Goal: Navigation & Orientation: Find specific page/section

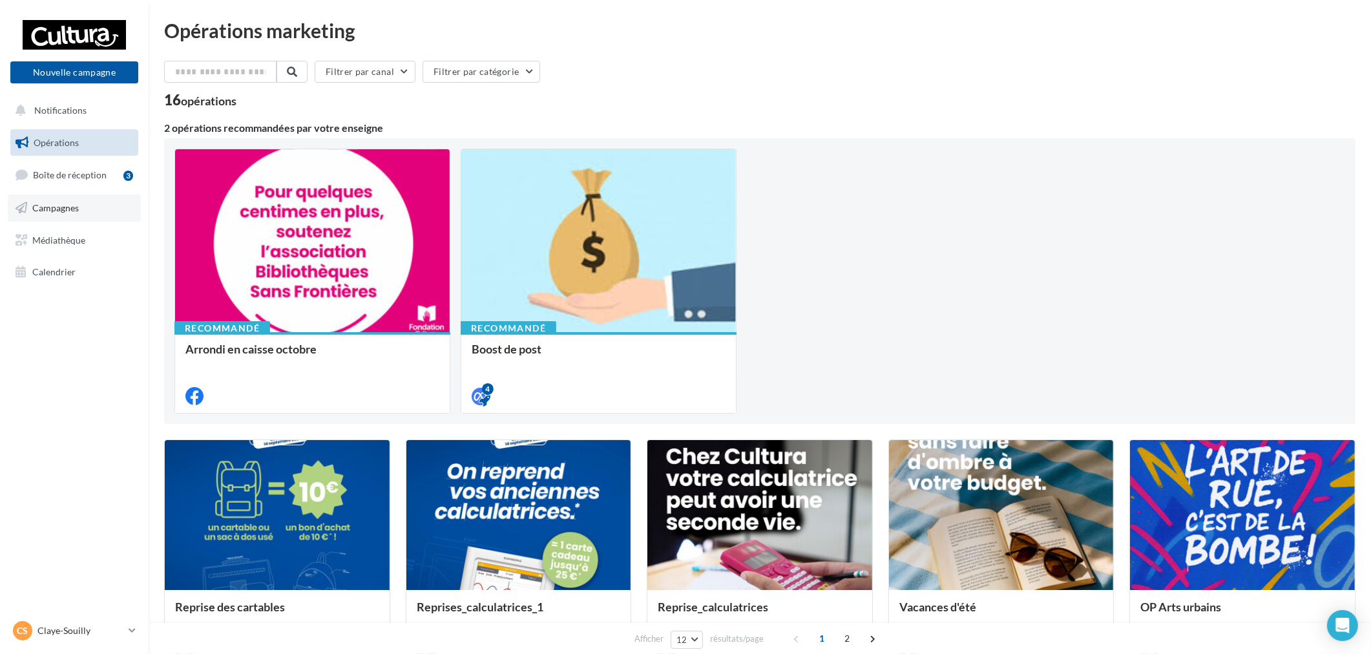
click at [92, 204] on link "Campagnes" at bounding box center [74, 207] width 133 height 27
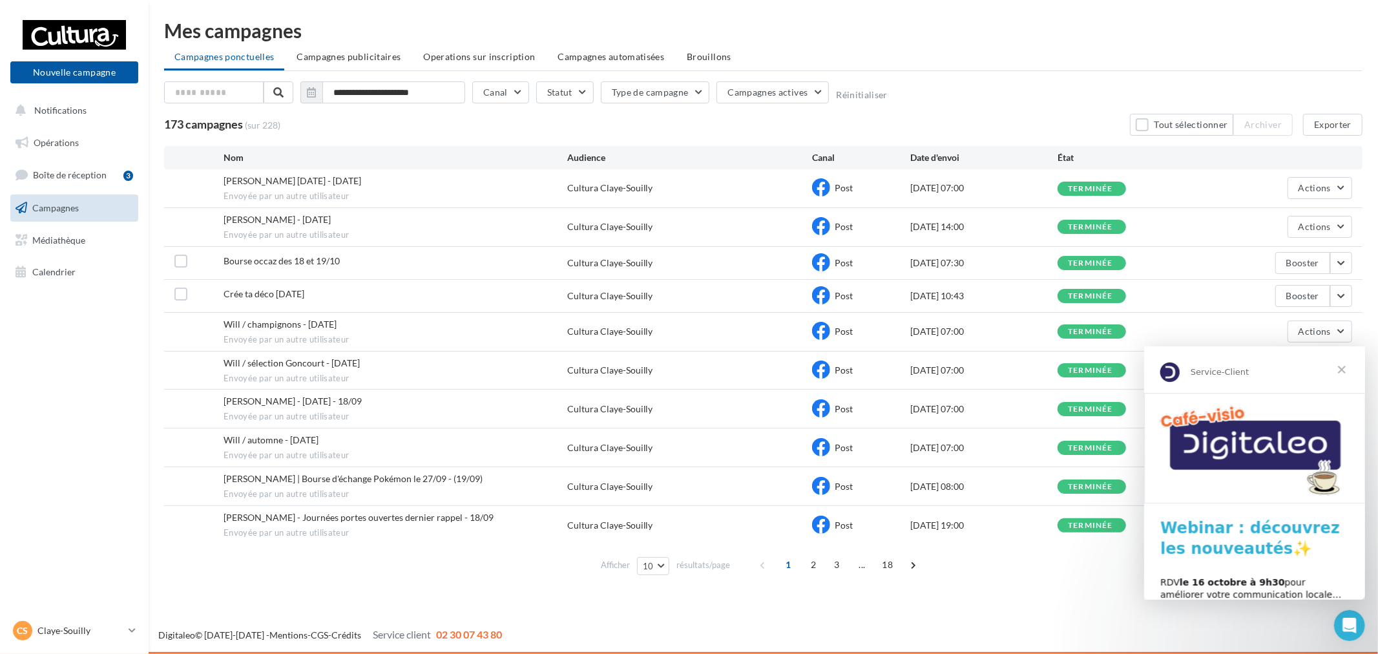
click at [1347, 372] on span "Fermer" at bounding box center [1341, 369] width 47 height 47
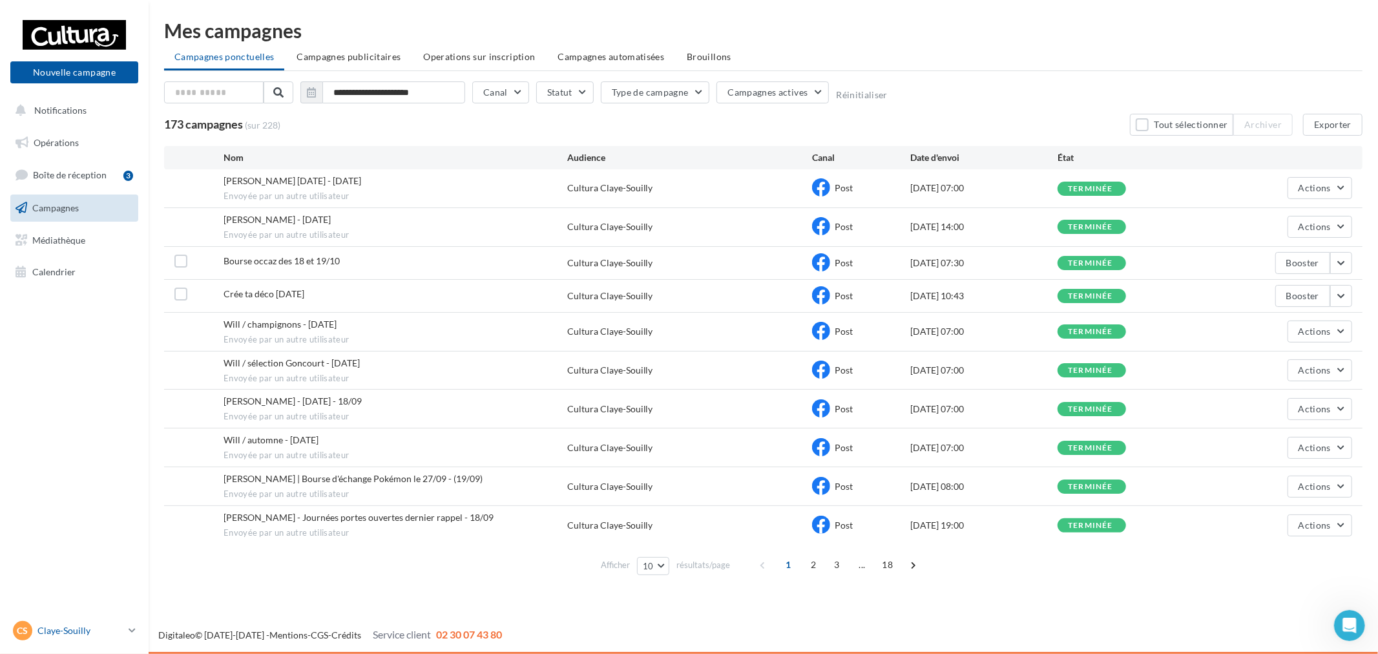
click at [114, 619] on link "[PERSON_NAME]-Souilly [EMAIL_ADDRESS][DOMAIN_NAME]" at bounding box center [74, 630] width 128 height 25
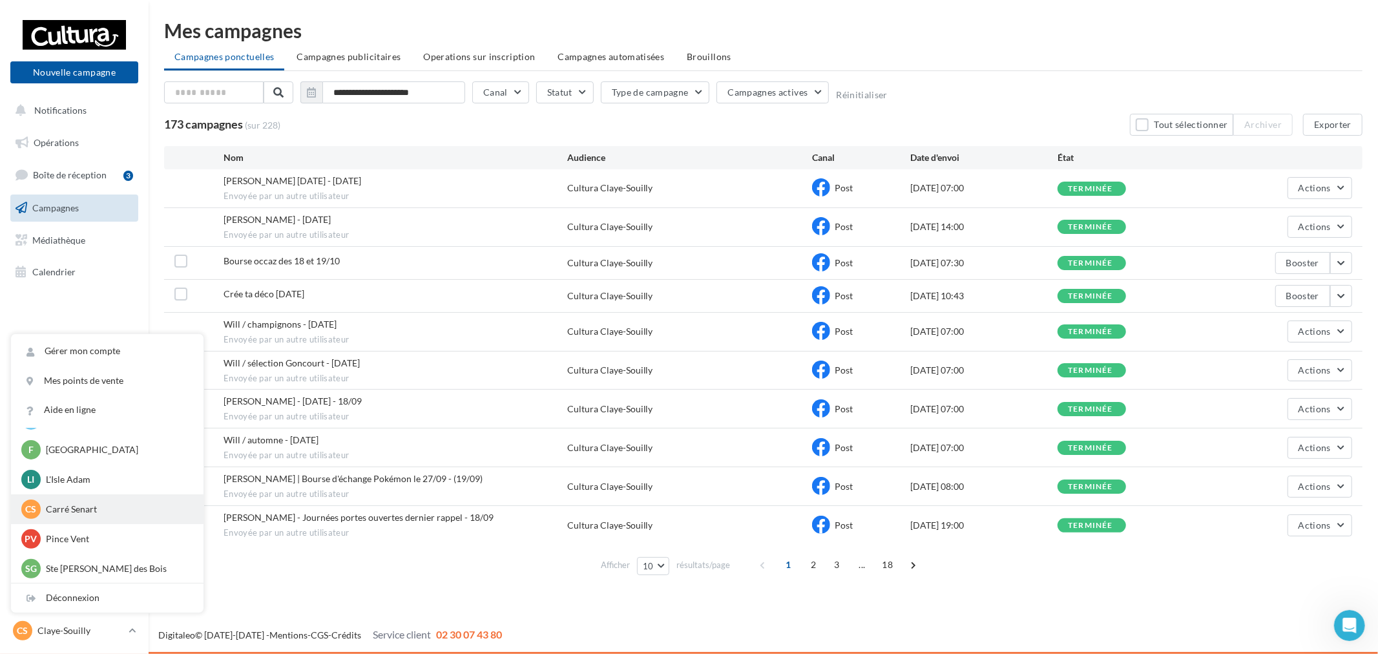
scroll to position [89, 0]
drag, startPoint x: 100, startPoint y: 479, endPoint x: 108, endPoint y: 483, distance: 8.7
click at [101, 479] on p "L'Isle Adam" at bounding box center [117, 478] width 142 height 13
